Goal: Communication & Community: Ask a question

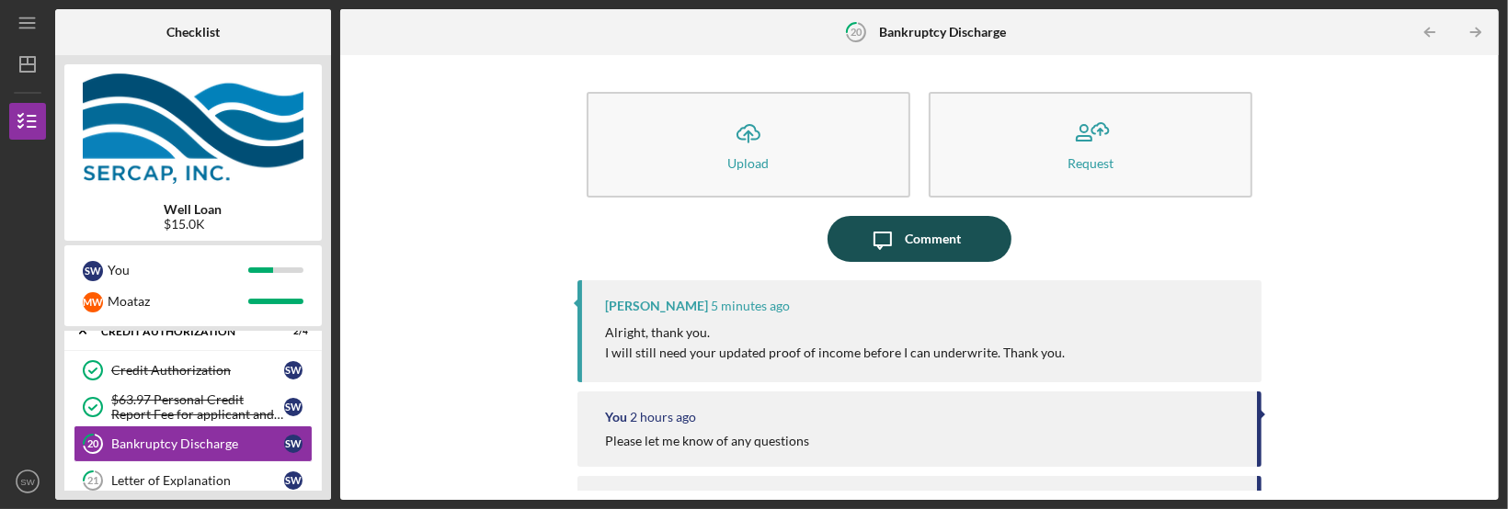
click at [897, 232] on icon "Icon/Message" at bounding box center [882, 239] width 46 height 46
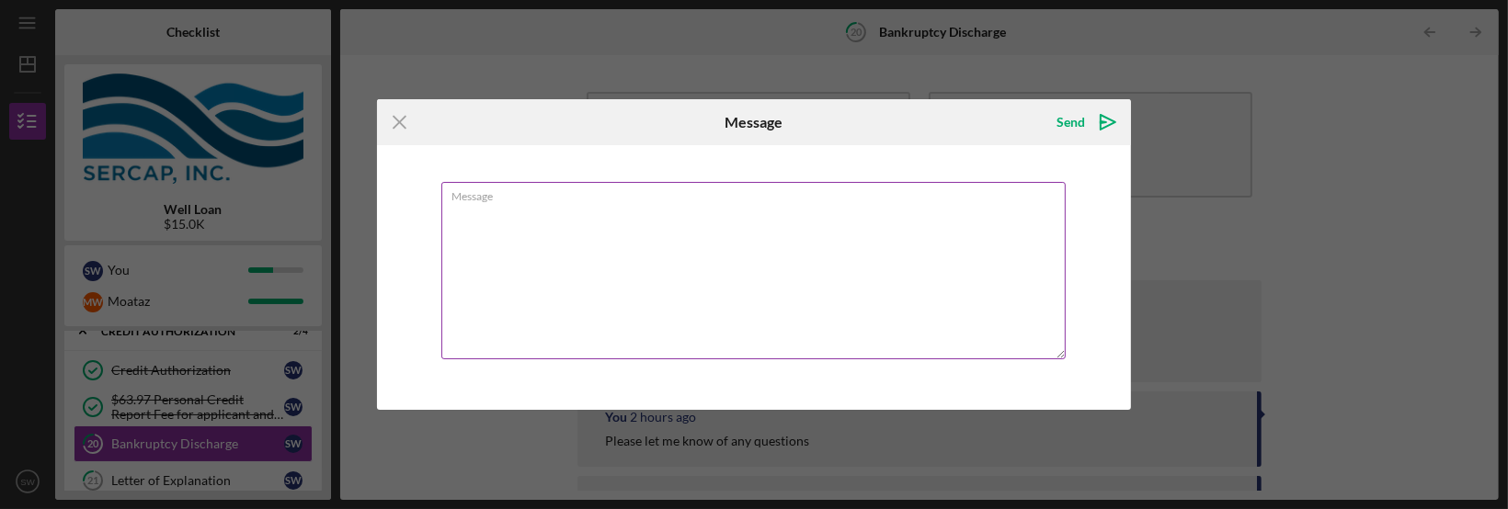
click at [474, 211] on textarea "Message" at bounding box center [753, 270] width 624 height 177
type textarea "I"
type textarea "W"
type textarea "I"
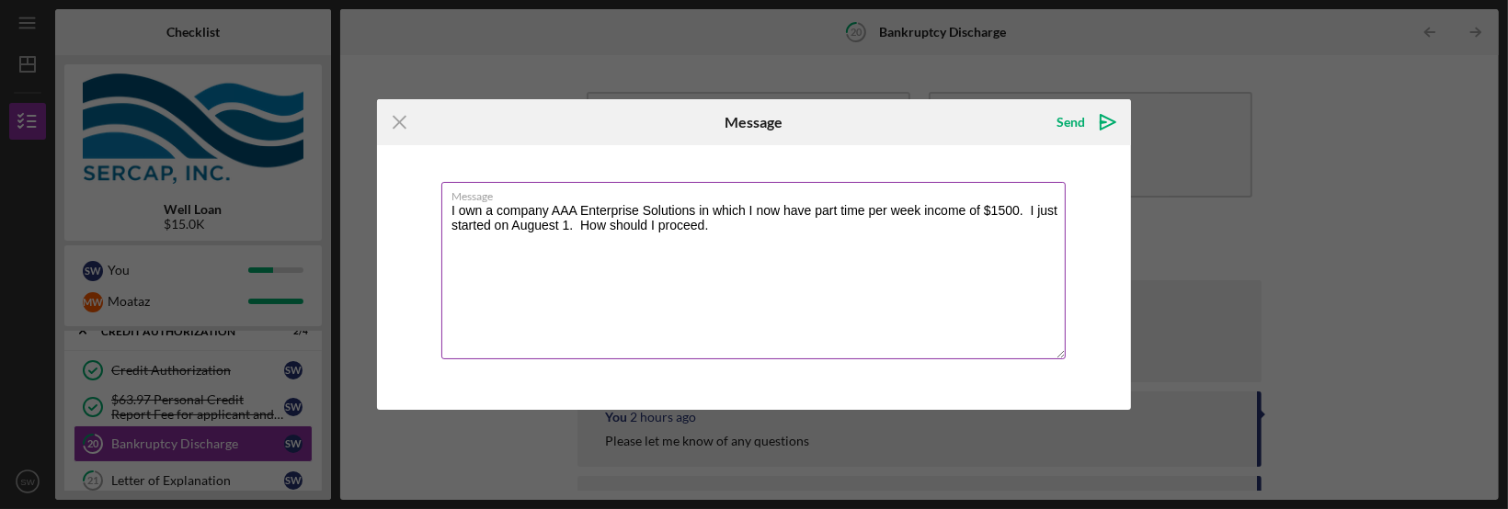
click at [1002, 211] on textarea "I own a company AAA Enterprise Solutions in which I now have part time per week…" at bounding box center [753, 270] width 624 height 177
drag, startPoint x: 717, startPoint y: 231, endPoint x: 725, endPoint y: 235, distance: 9.5
click at [717, 232] on textarea "I own a company AAA Enterprise Solutions in which I now have part time per week…" at bounding box center [753, 270] width 624 height 177
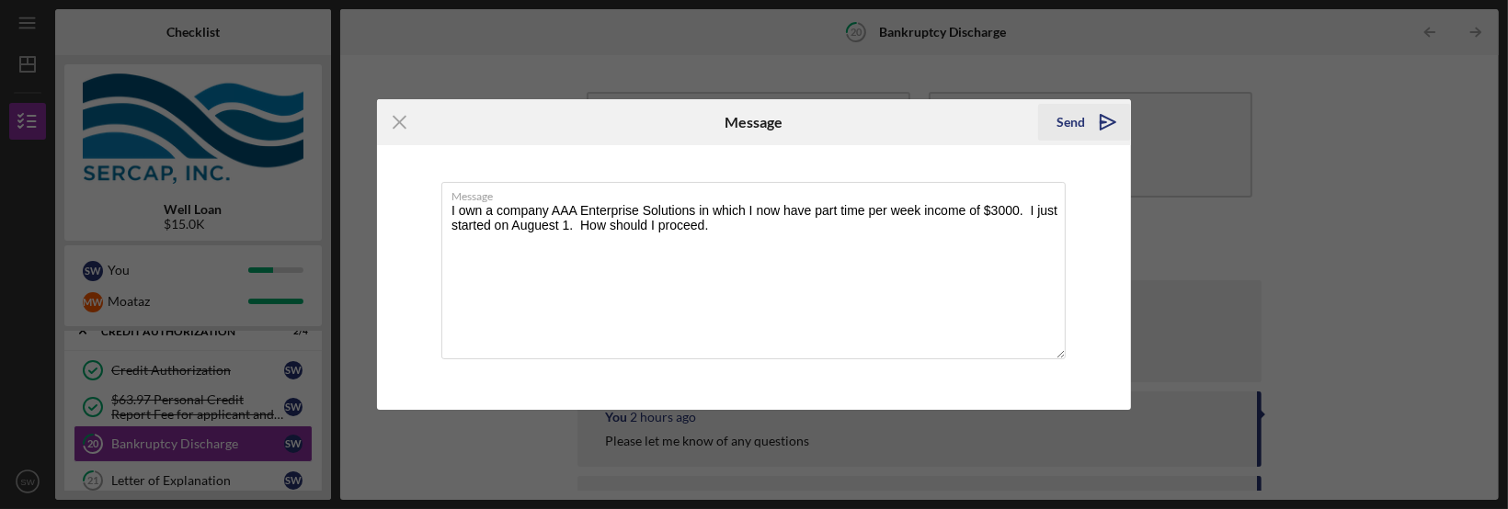
type textarea "I own a company AAA Enterprise Solutions in which I now have part time per week…"
click at [1071, 116] on div "Send" at bounding box center [1070, 122] width 28 height 37
